Goal: Understand process/instructions: Learn how to perform a task or action

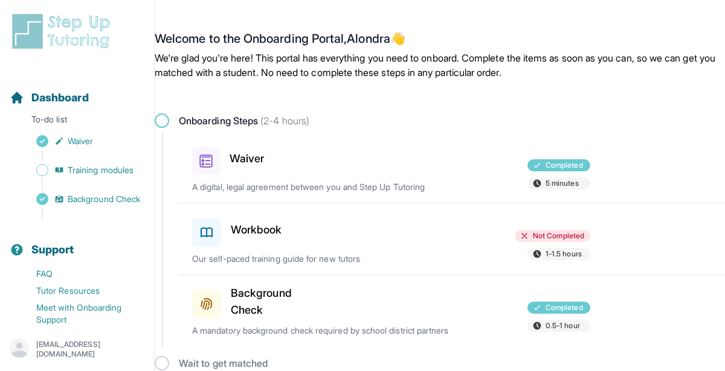
click at [274, 229] on h3 "Workbook" at bounding box center [256, 230] width 51 height 17
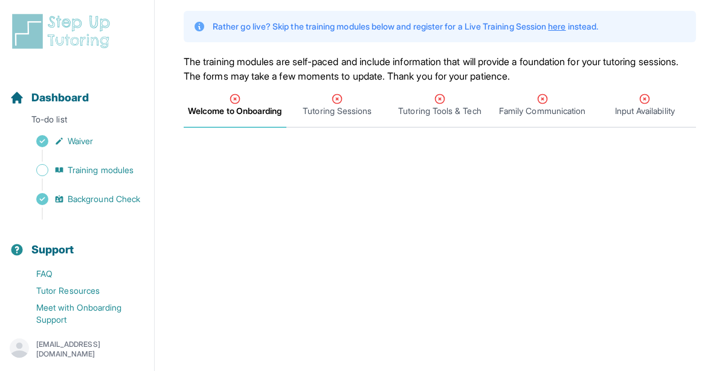
scroll to position [59, 0]
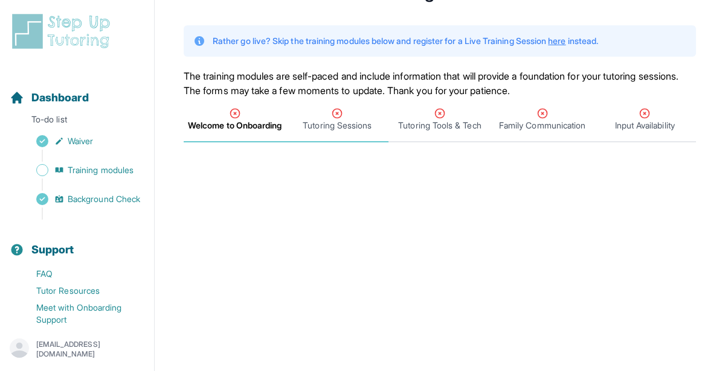
click at [340, 117] on icon "Tabs" at bounding box center [337, 113] width 9 height 9
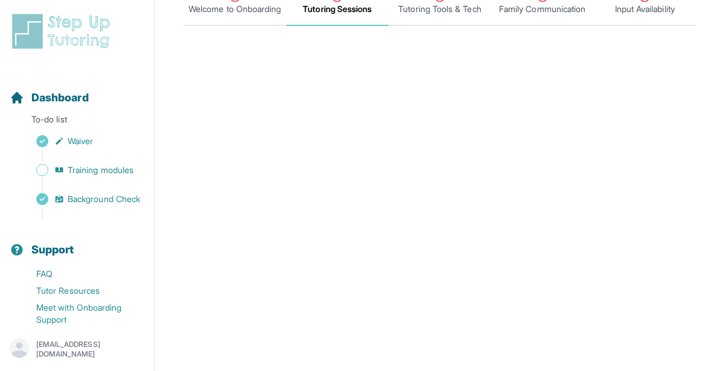
scroll to position [0, 0]
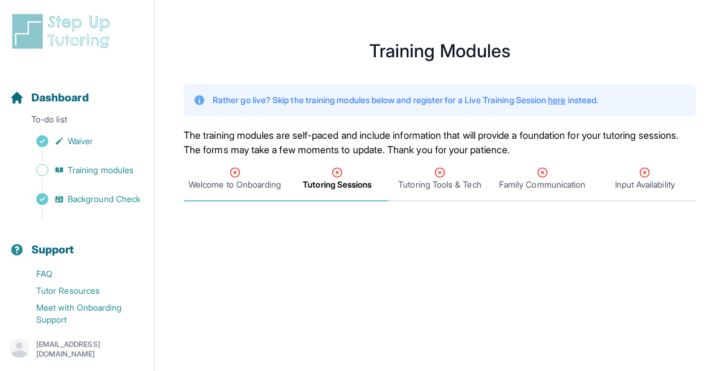
click at [246, 184] on span "Welcome to Onboarding" at bounding box center [234, 185] width 92 height 12
click at [361, 191] on span "Tutoring Sessions" at bounding box center [337, 179] width 103 height 45
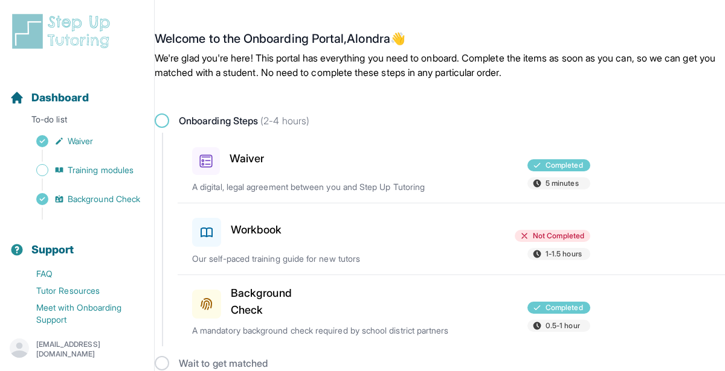
click at [284, 226] on div "Workbook" at bounding box center [256, 230] width 129 height 34
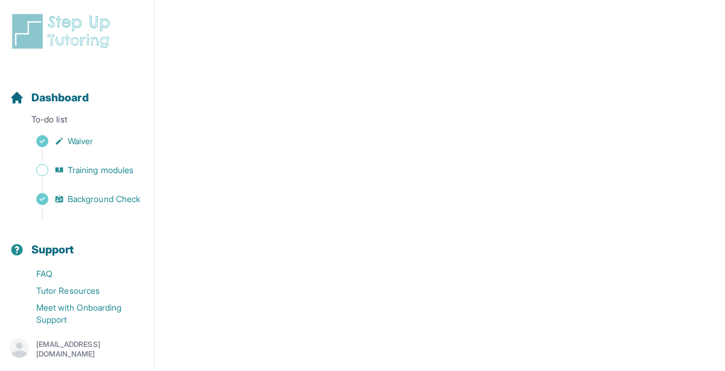
scroll to position [533, 0]
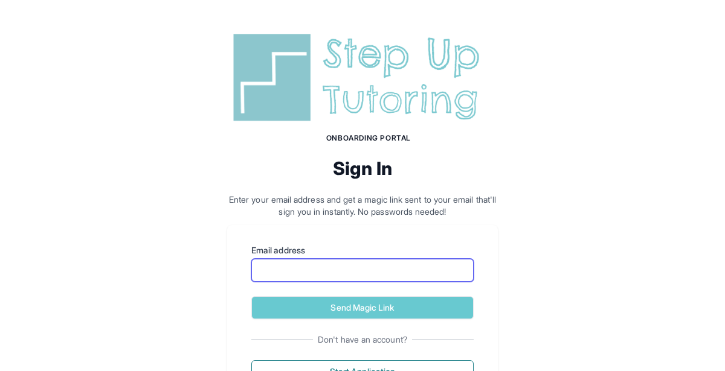
click at [322, 268] on input "Email address" at bounding box center [362, 270] width 222 height 23
type input "**********"
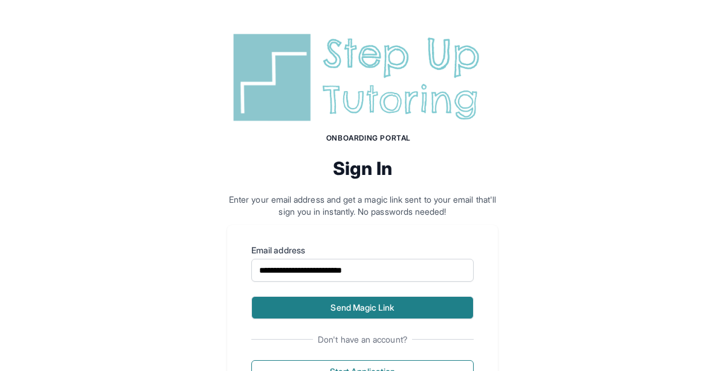
click at [344, 305] on button "Send Magic Link" at bounding box center [362, 308] width 222 height 23
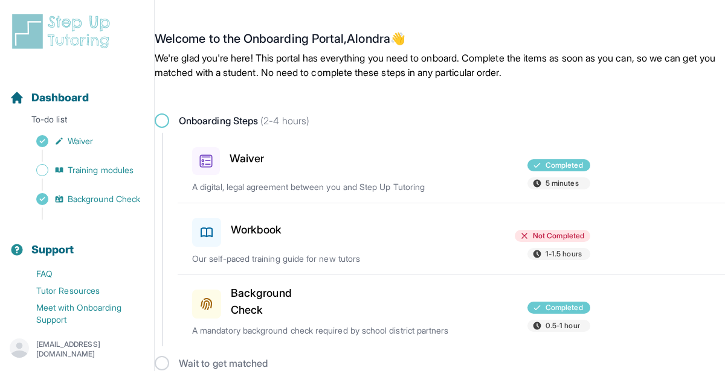
click at [258, 236] on h3 "Workbook" at bounding box center [256, 230] width 51 height 17
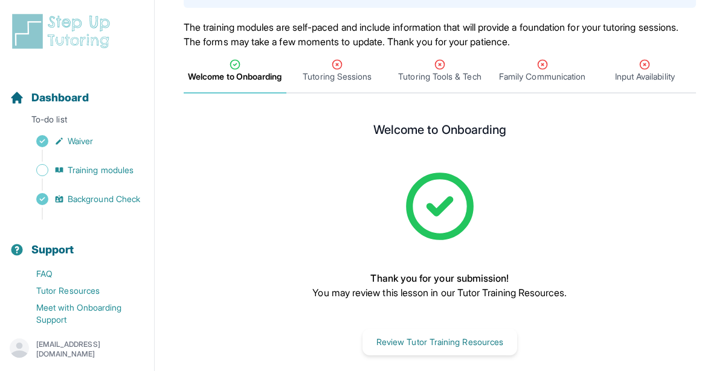
scroll to position [133, 0]
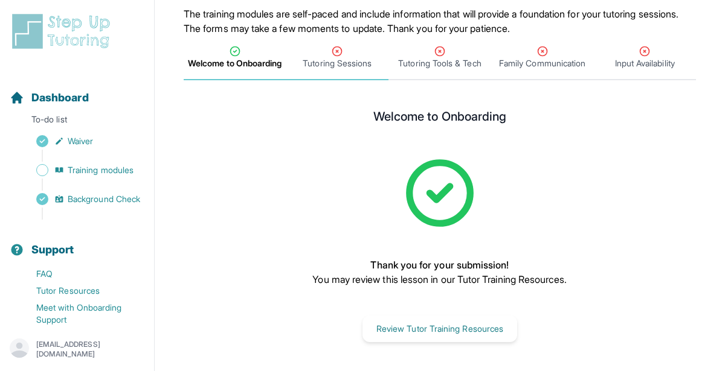
click at [339, 62] on span "Tutoring Sessions" at bounding box center [337, 58] width 103 height 45
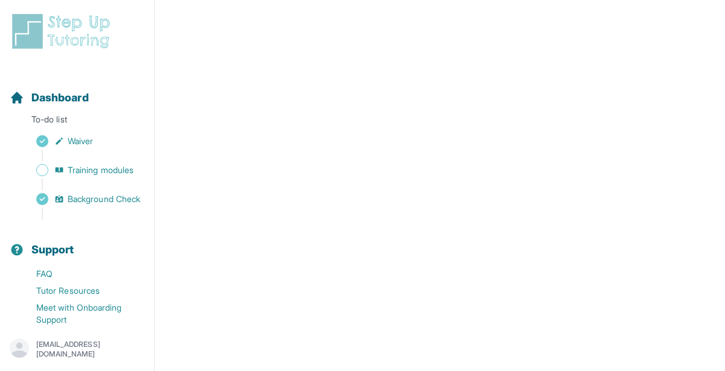
scroll to position [612, 0]
